Goal: Entertainment & Leisure: Consume media (video, audio)

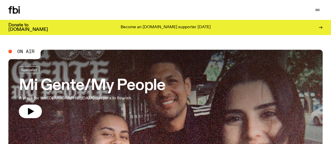
click at [0, 0] on link "Schedule" at bounding box center [0, 0] width 0 height 0
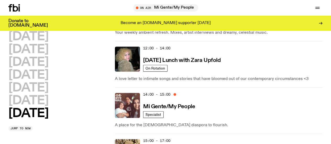
scroll to position [292, 0]
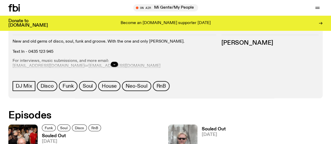
scroll to position [230, 0]
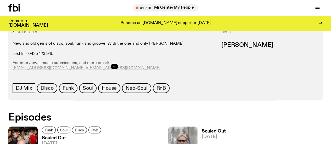
click at [202, 129] on h3 "Souled Out" at bounding box center [214, 131] width 24 height 4
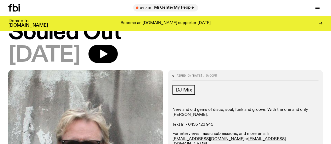
scroll to position [19, 0]
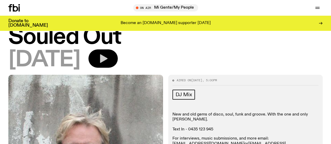
click at [108, 62] on icon "button" at bounding box center [103, 58] width 10 height 10
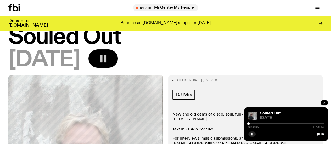
click at [118, 67] on button "button" at bounding box center [102, 58] width 29 height 18
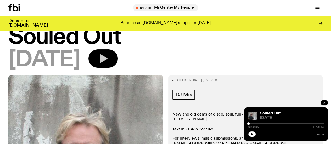
click at [107, 59] on icon "button" at bounding box center [104, 58] width 8 height 9
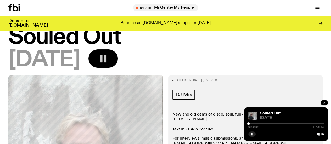
click at [106, 62] on rect "button" at bounding box center [105, 59] width 3 height 8
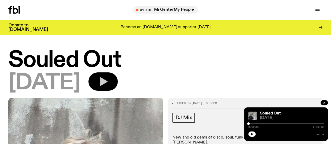
click at [118, 86] on button "button" at bounding box center [102, 81] width 29 height 18
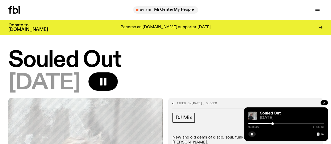
drag, startPoint x: 249, startPoint y: 124, endPoint x: 272, endPoint y: 123, distance: 23.3
click at [272, 123] on div at bounding box center [272, 123] width 3 height 3
click at [274, 125] on div at bounding box center [273, 123] width 3 height 3
click at [251, 135] on rect "button" at bounding box center [251, 134] width 1 height 3
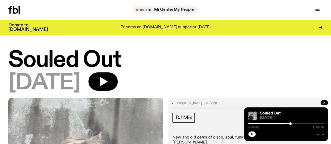
click at [251, 134] on icon "button" at bounding box center [252, 134] width 2 height 3
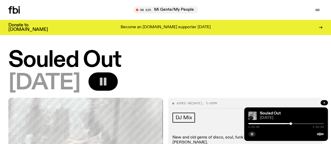
click at [108, 87] on icon "button" at bounding box center [103, 81] width 10 height 10
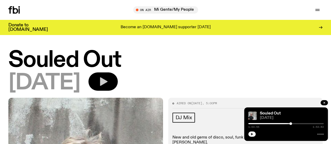
click at [251, 134] on icon "button" at bounding box center [252, 134] width 2 height 3
click at [253, 134] on icon "button" at bounding box center [251, 134] width 3 height 3
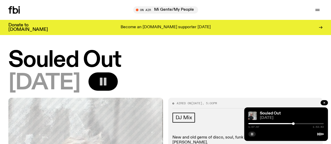
click at [118, 82] on button "button" at bounding box center [102, 81] width 29 height 18
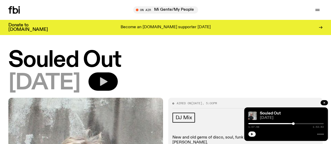
click at [108, 87] on icon "button" at bounding box center [103, 81] width 10 height 10
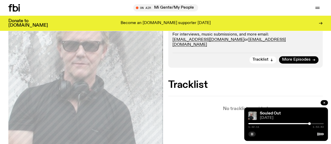
scroll to position [124, 0]
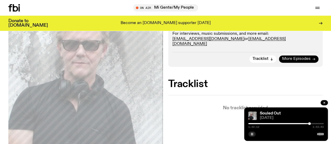
click at [300, 61] on span "More Episodes" at bounding box center [296, 59] width 28 height 4
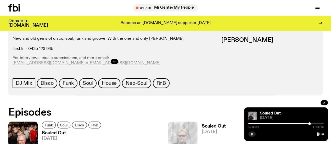
scroll to position [233, 0]
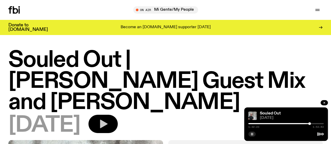
click at [108, 129] on icon "button" at bounding box center [103, 124] width 10 height 10
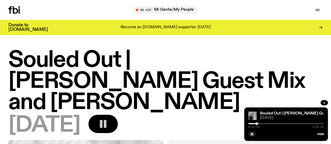
click at [108, 126] on icon "button" at bounding box center [103, 124] width 10 height 10
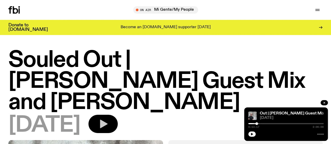
click at [108, 126] on icon "button" at bounding box center [103, 124] width 10 height 10
